Goal: Information Seeking & Learning: Learn about a topic

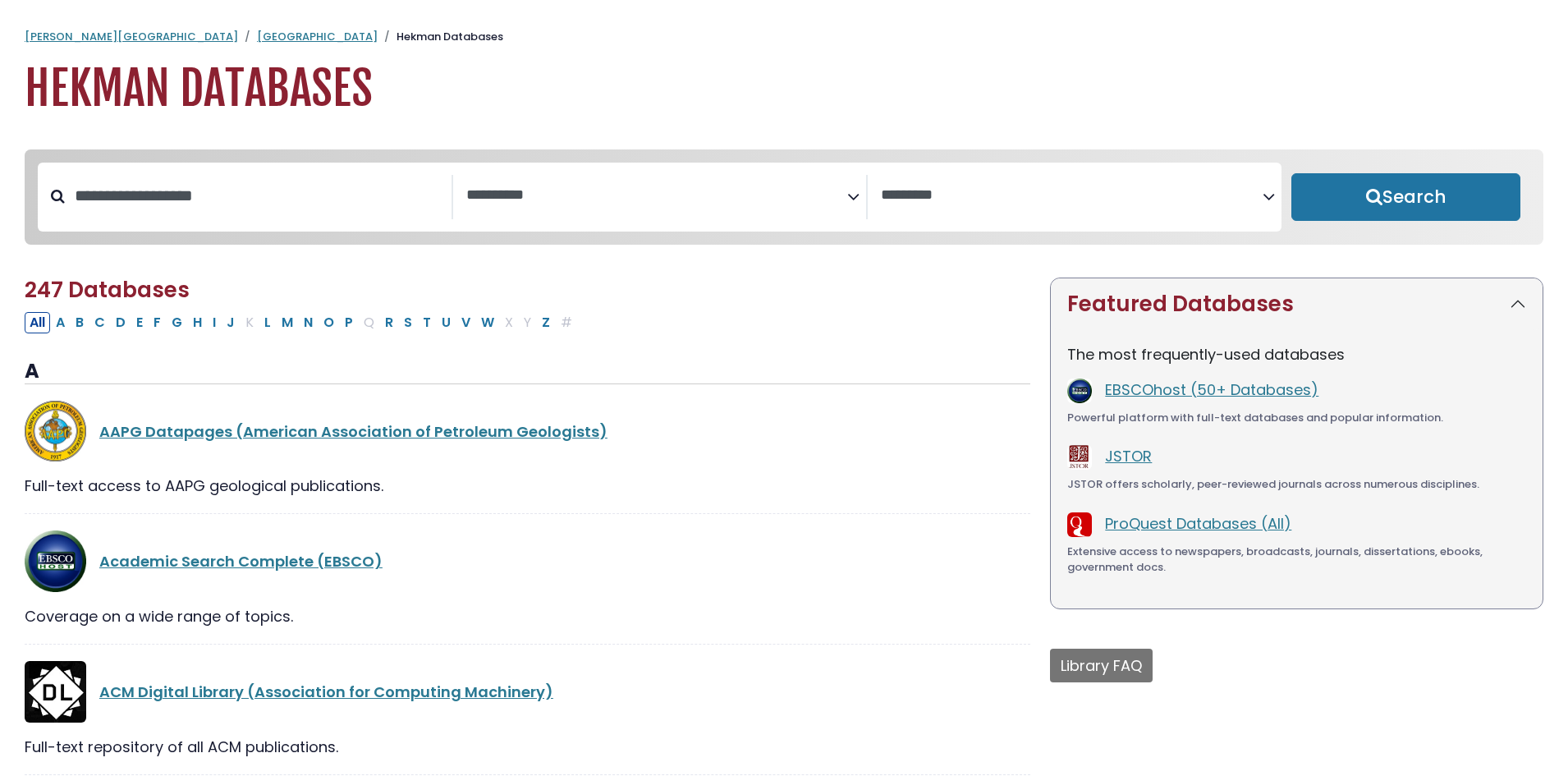
select select "Database Subject Filter"
select select "Database Vendors Filter"
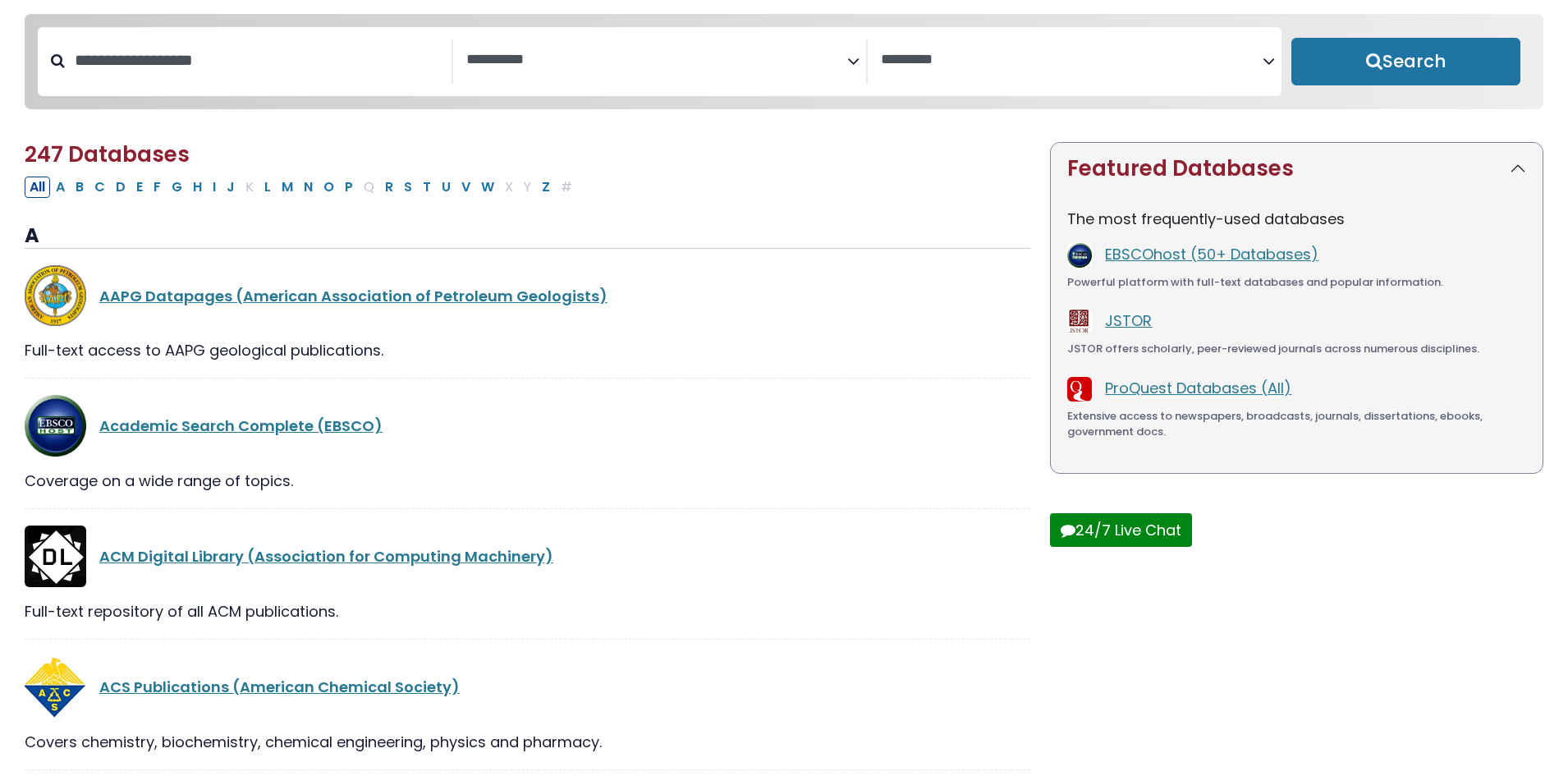
scroll to position [164, 0]
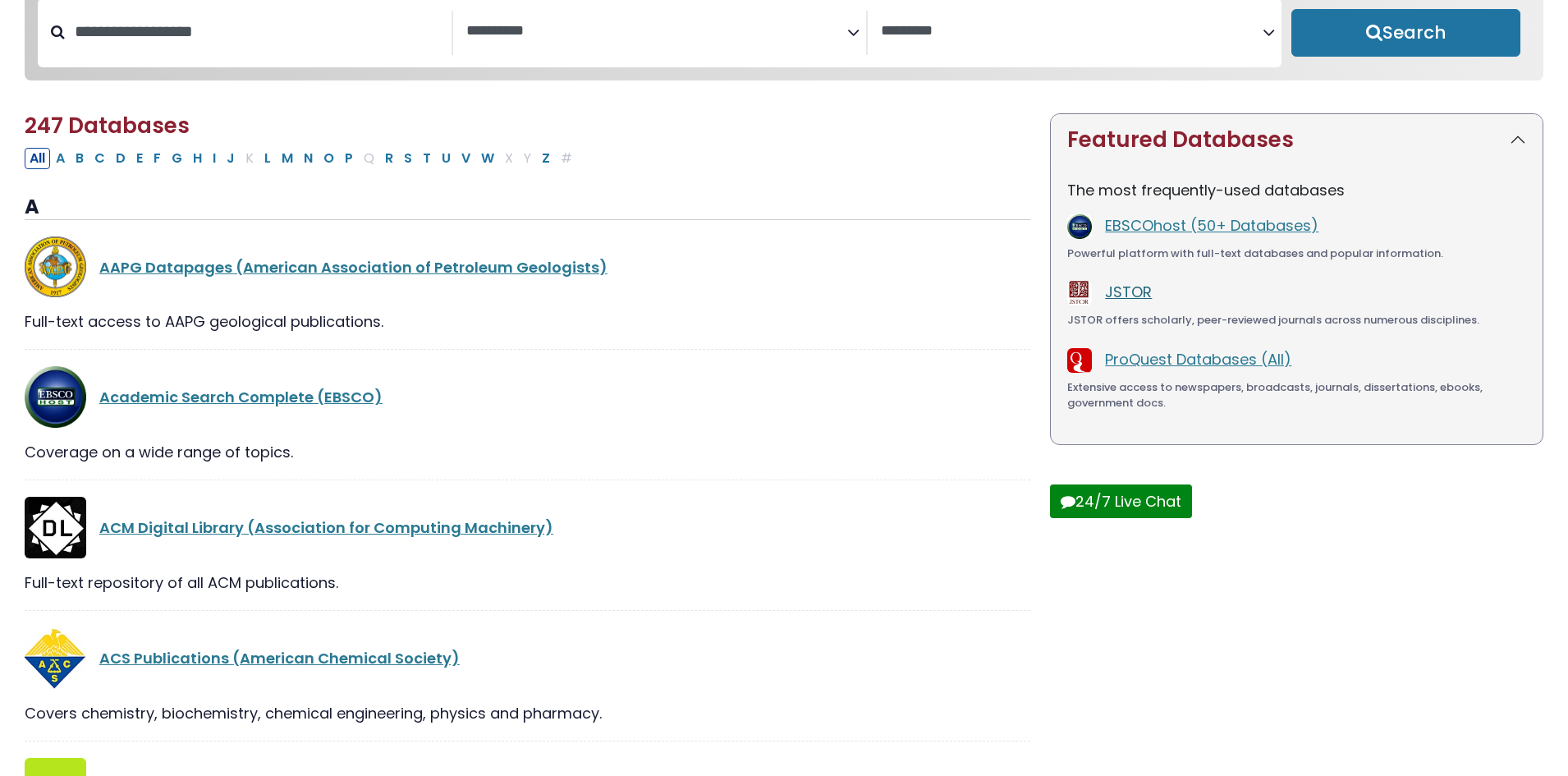
click at [1125, 298] on link "JSTOR" at bounding box center [1129, 293] width 47 height 21
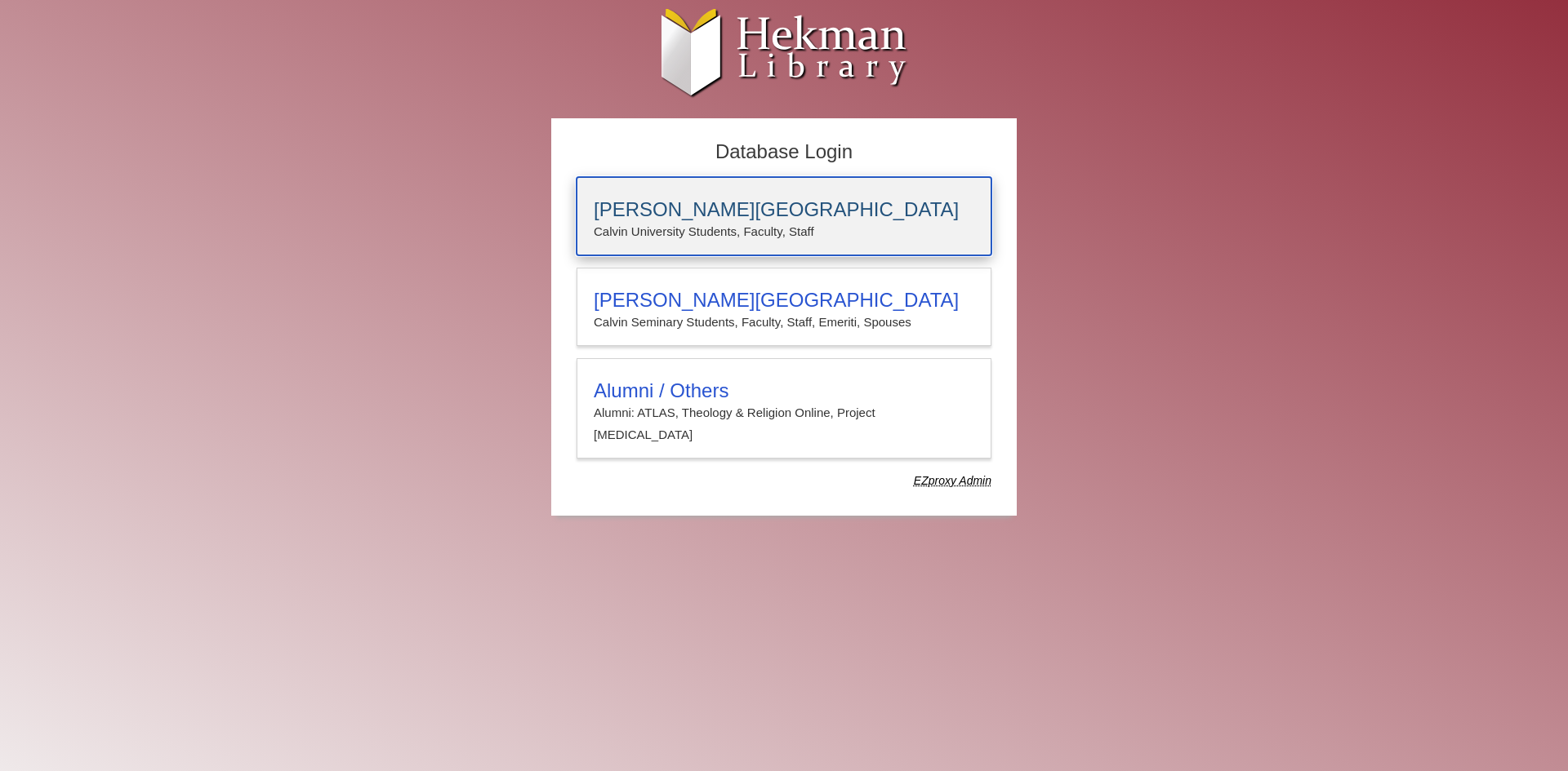
click at [724, 231] on p "Calvin University Students, Faculty, Staff" at bounding box center [784, 231] width 381 height 22
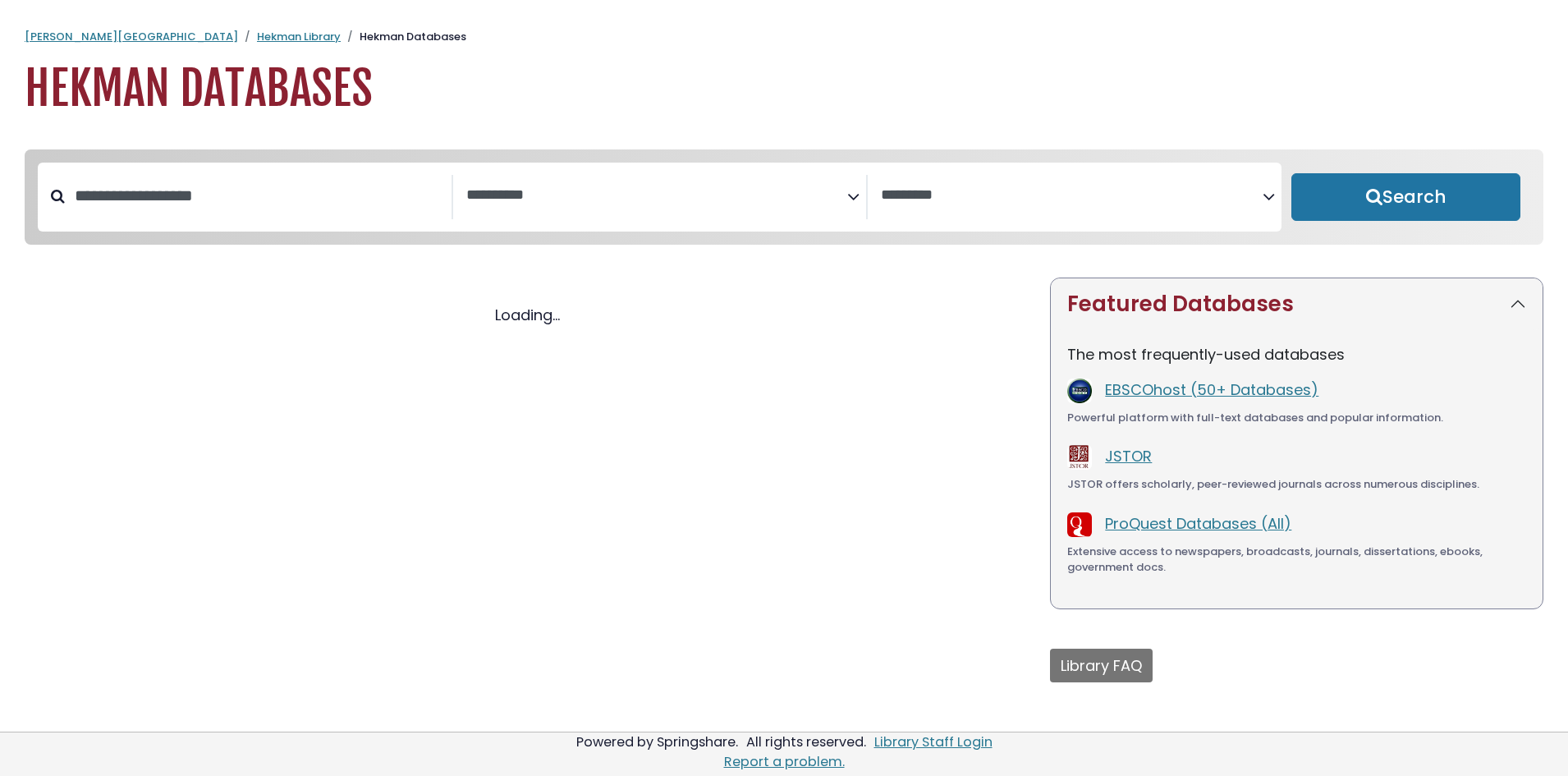
select select "Database Subject Filter"
select select "Database Vendors Filter"
select select "Database Subject Filter"
select select "Database Vendors Filter"
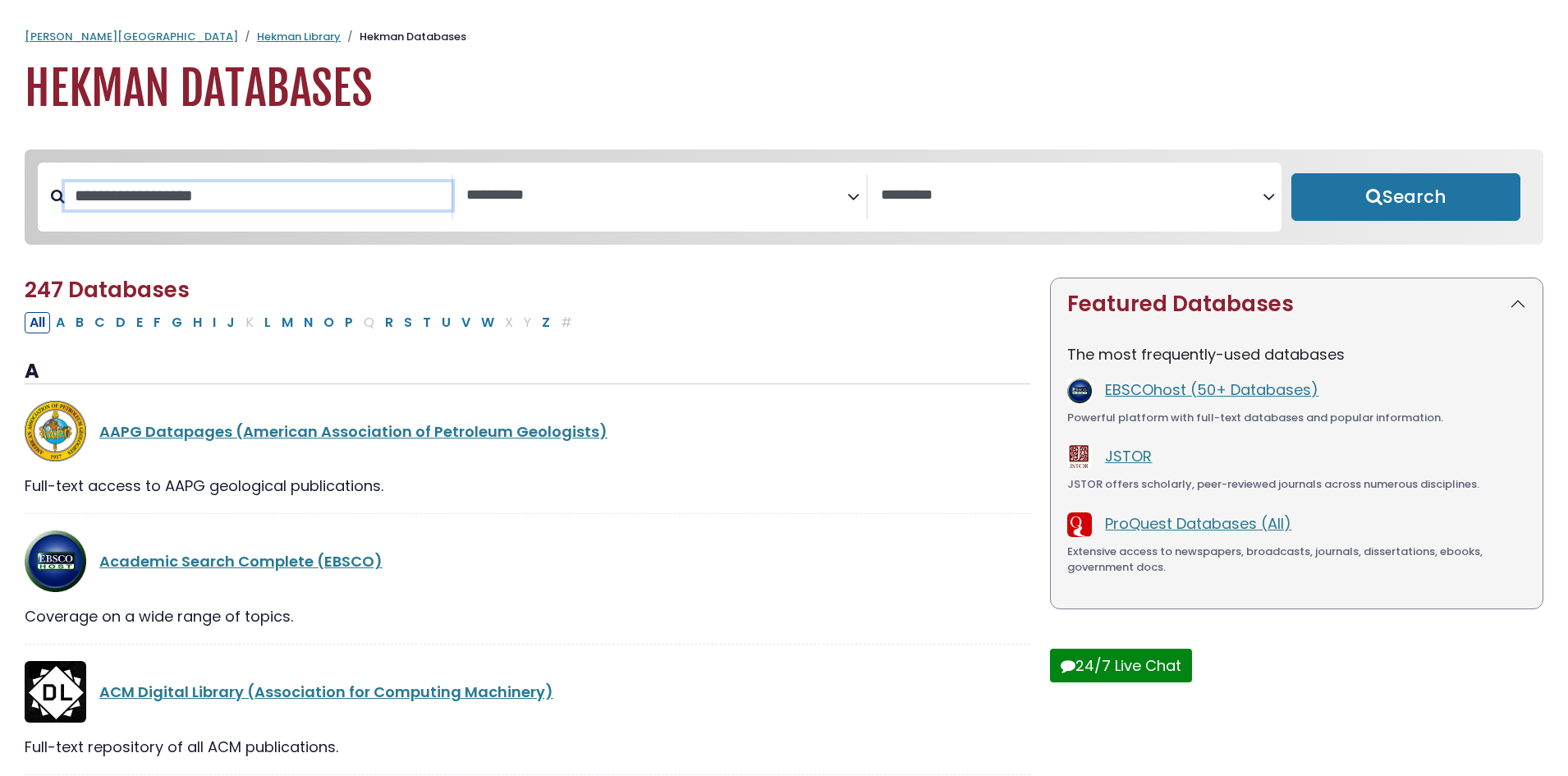
click at [268, 200] on input "Search database by title or keyword" at bounding box center [259, 195] width 387 height 27
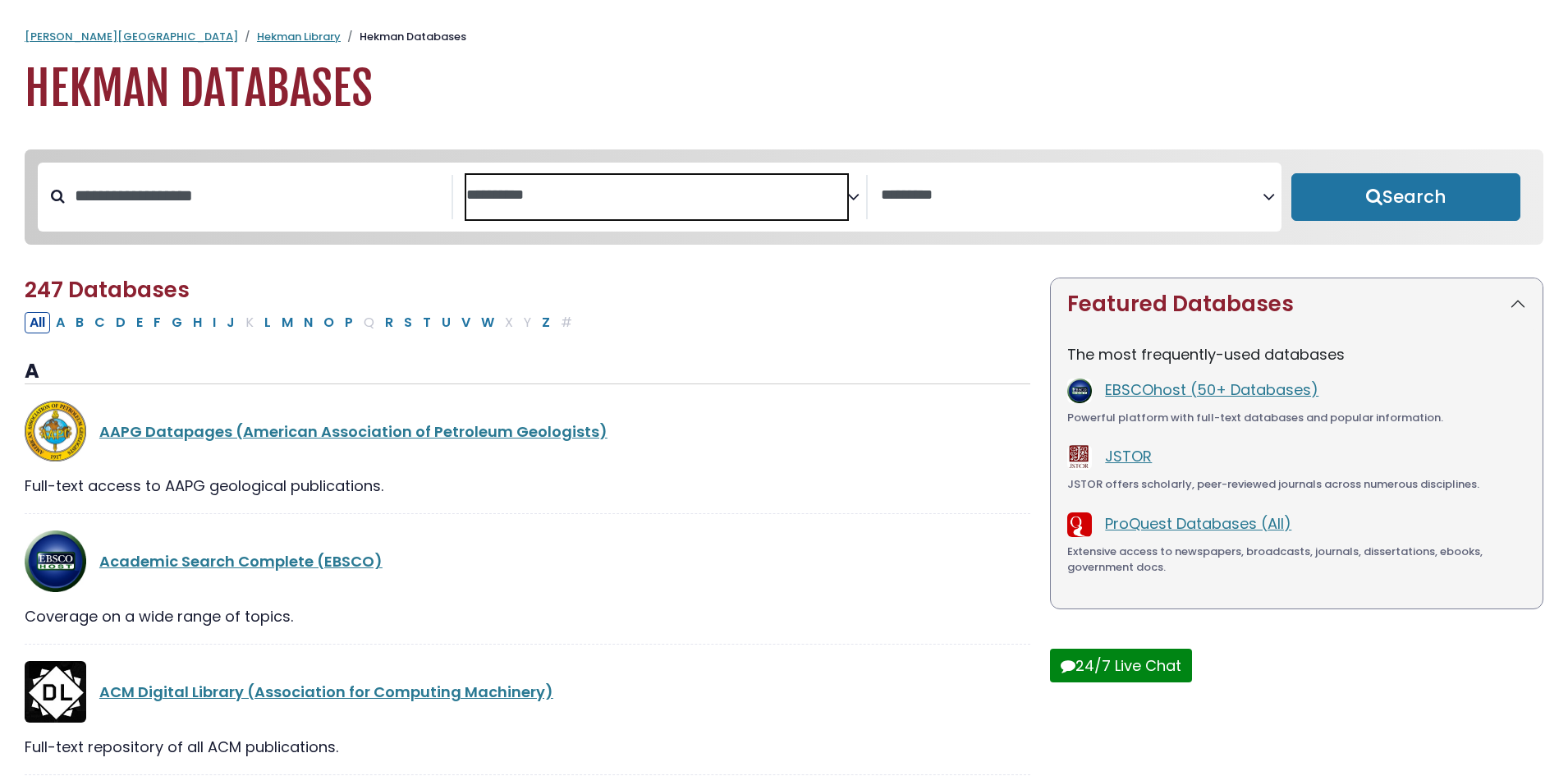
click at [541, 196] on textarea "Search" at bounding box center [657, 196] width 382 height 17
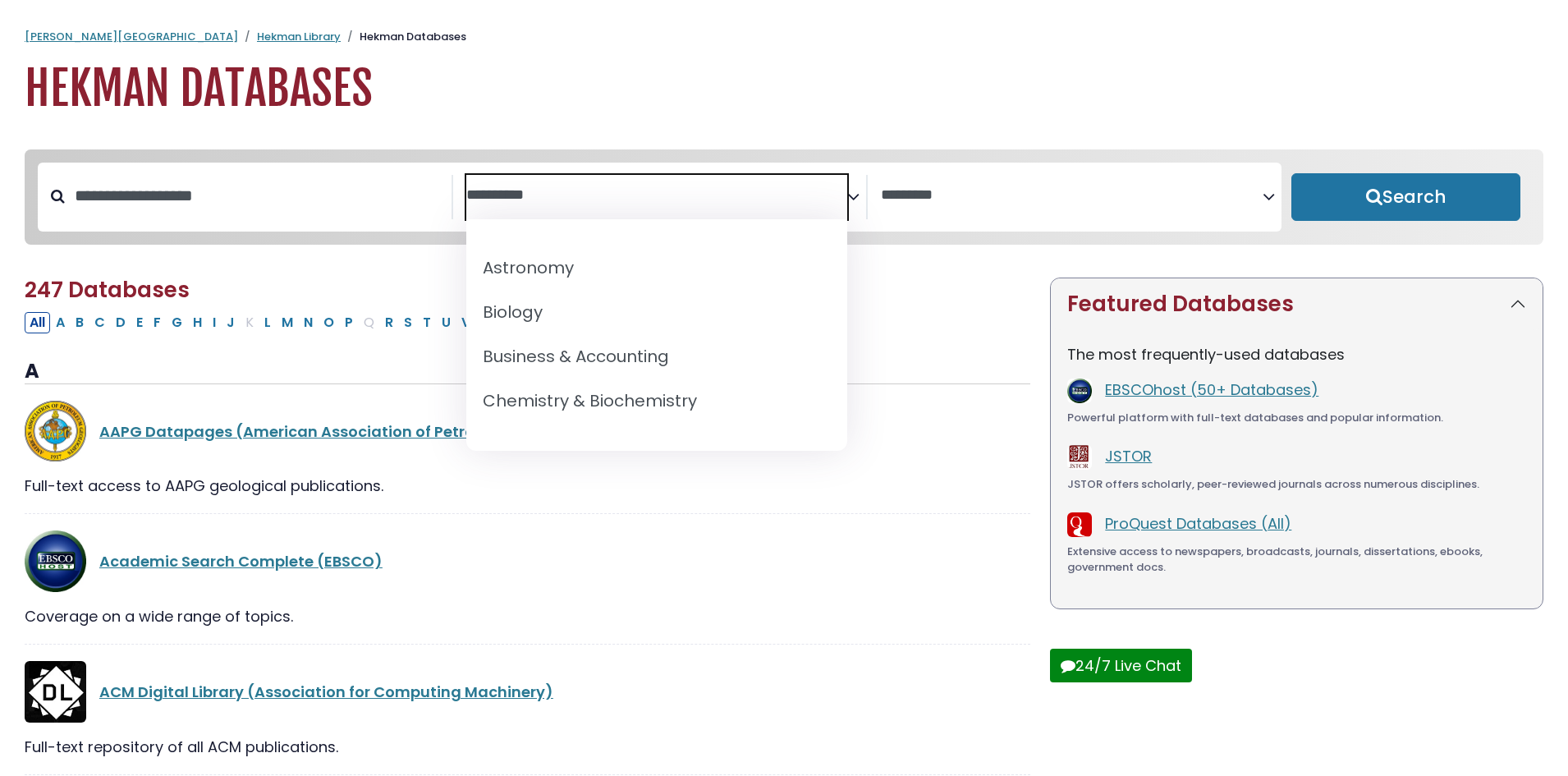
scroll to position [247, 0]
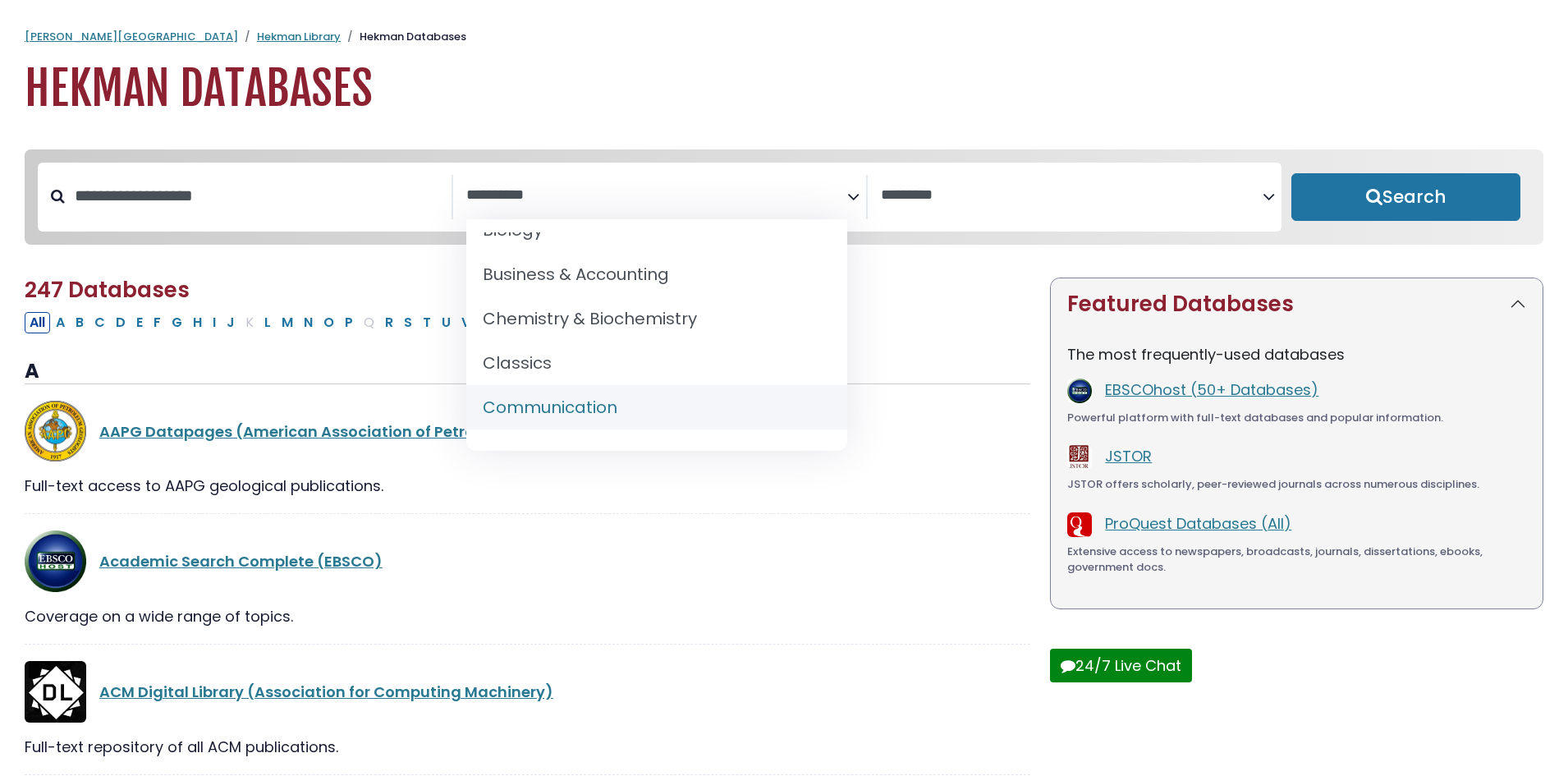
select select "*****"
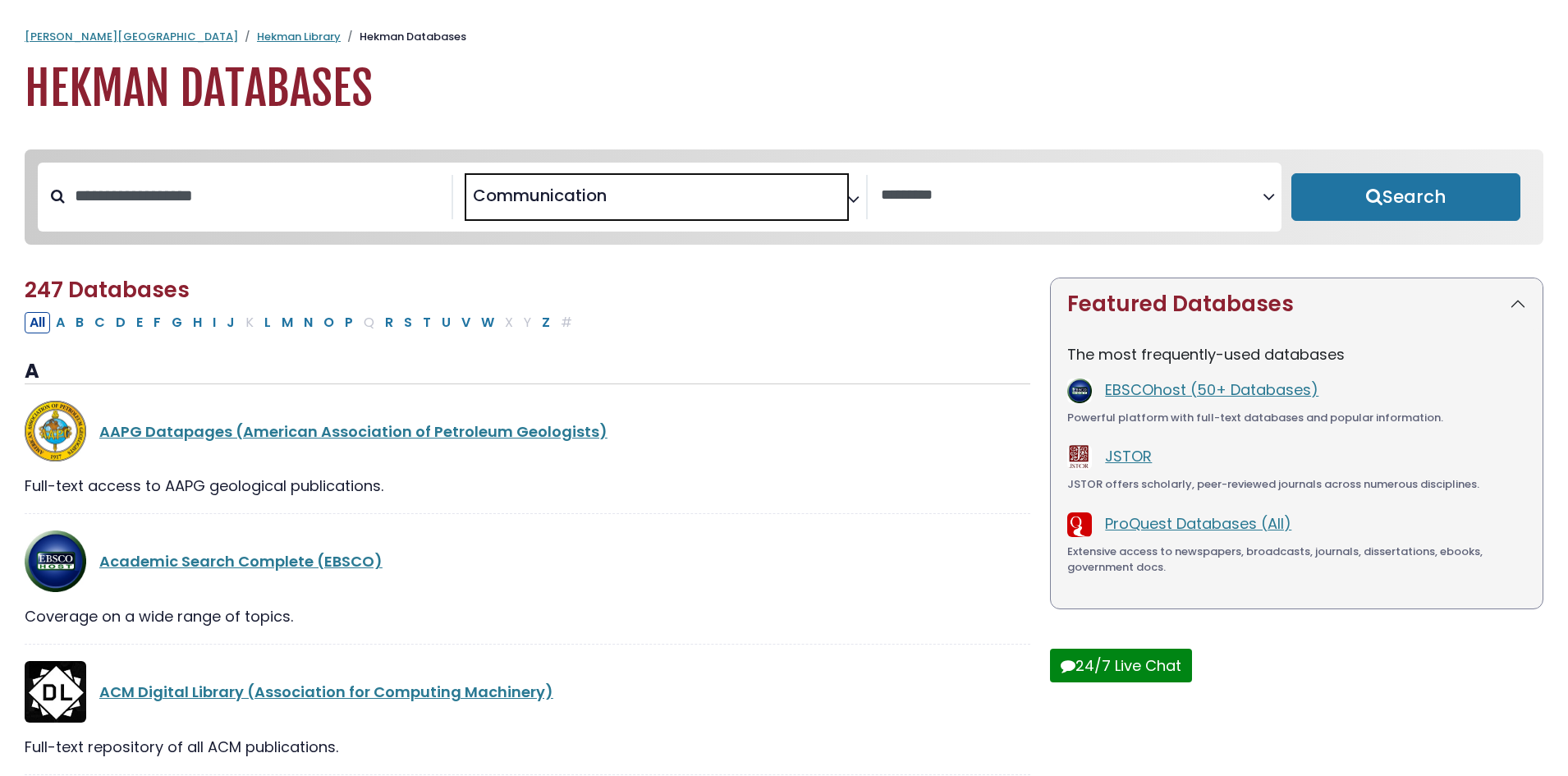
click at [734, 201] on span "× Communication" at bounding box center [657, 197] width 382 height 44
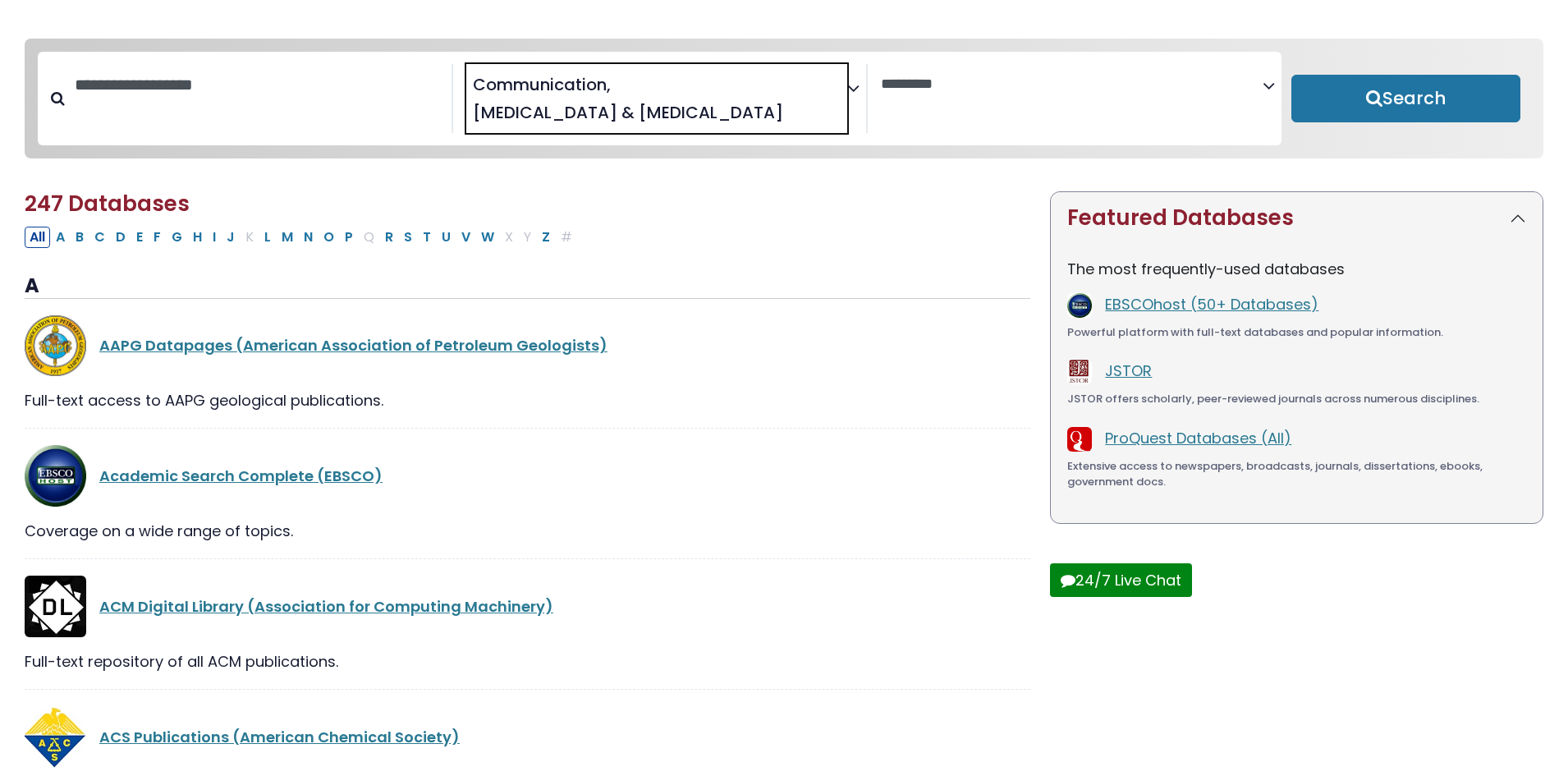
scroll to position [82, 0]
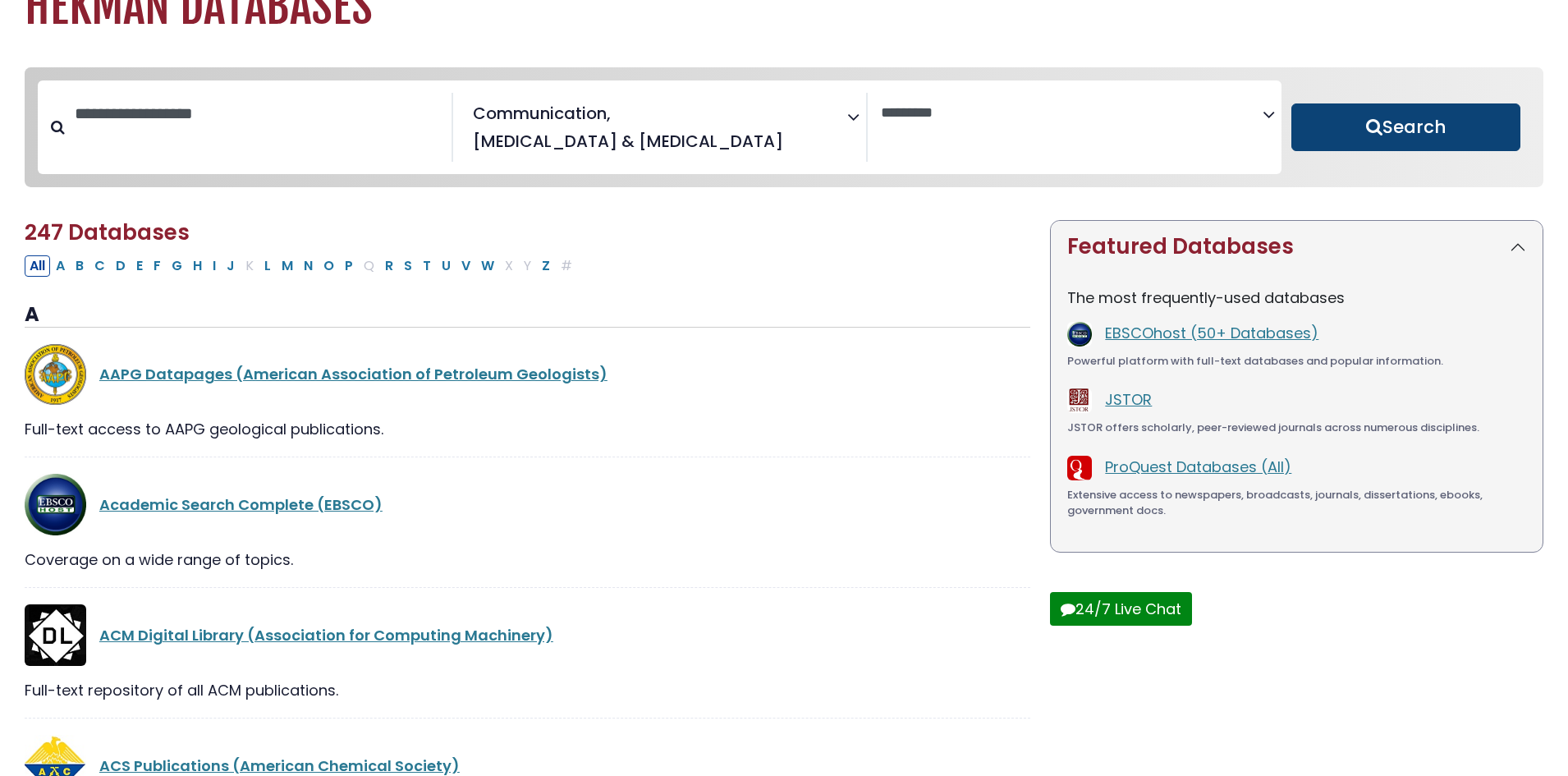
click at [1404, 125] on button "Search" at bounding box center [1406, 127] width 229 height 48
select select "Database Vendors Filter"
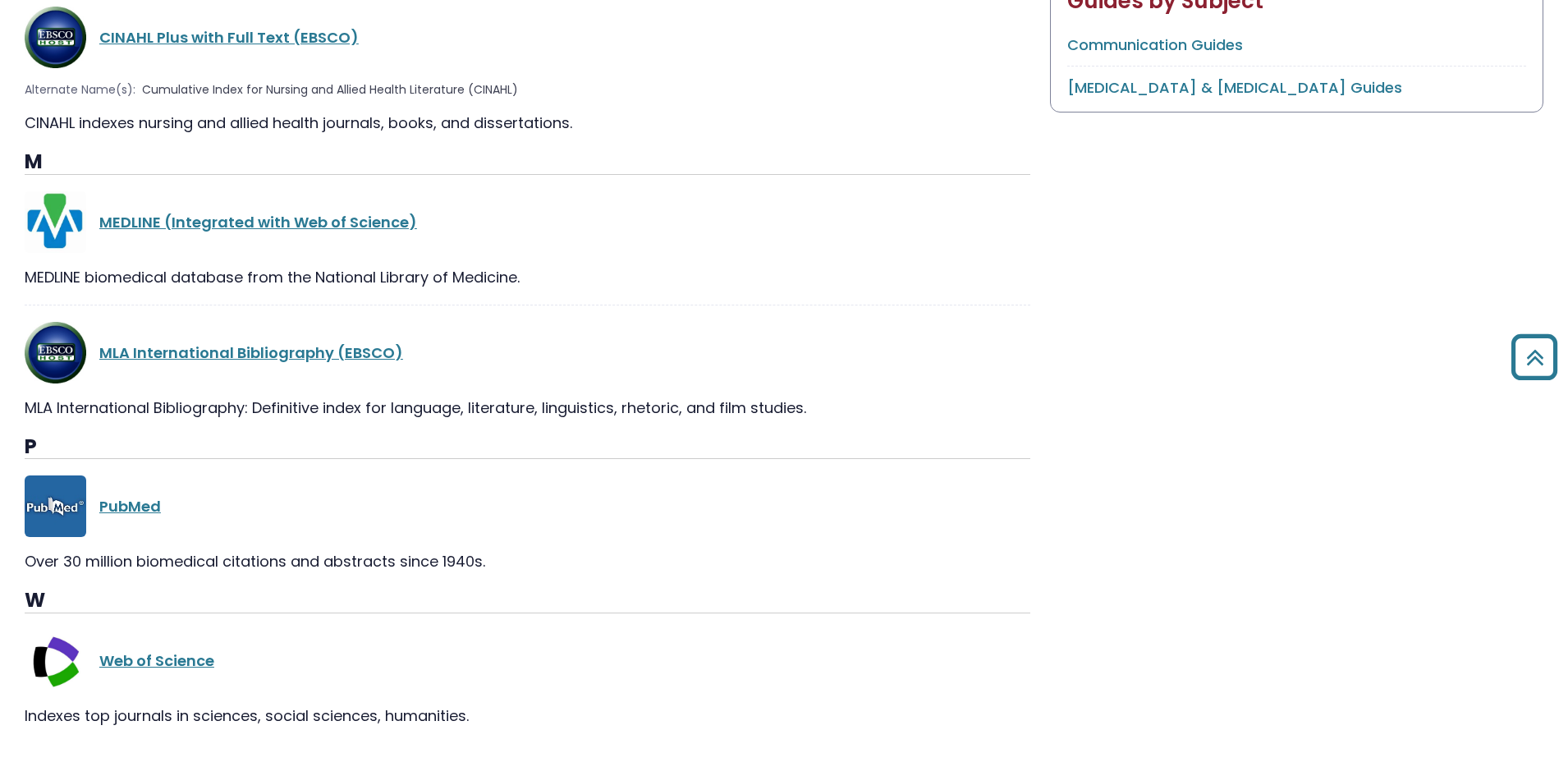
scroll to position [1058, 0]
